Goal: Use online tool/utility

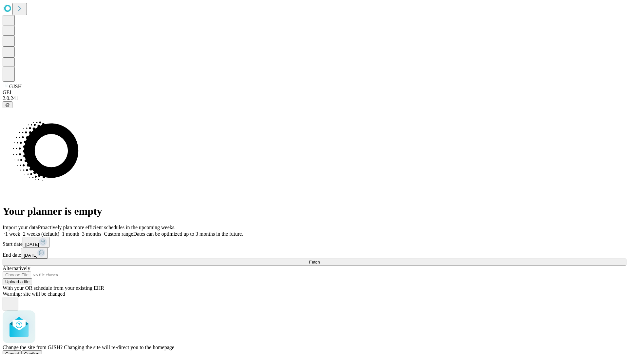
click at [40, 351] on span "Confirm" at bounding box center [31, 353] width 15 height 5
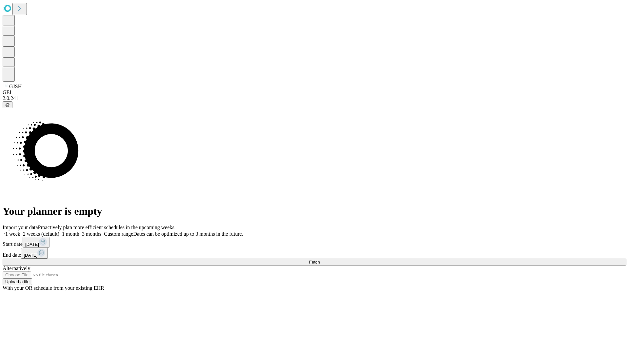
click at [20, 231] on label "1 week" at bounding box center [12, 234] width 18 height 6
click at [320, 260] on span "Fetch" at bounding box center [314, 262] width 11 height 5
